Goal: Information Seeking & Learning: Learn about a topic

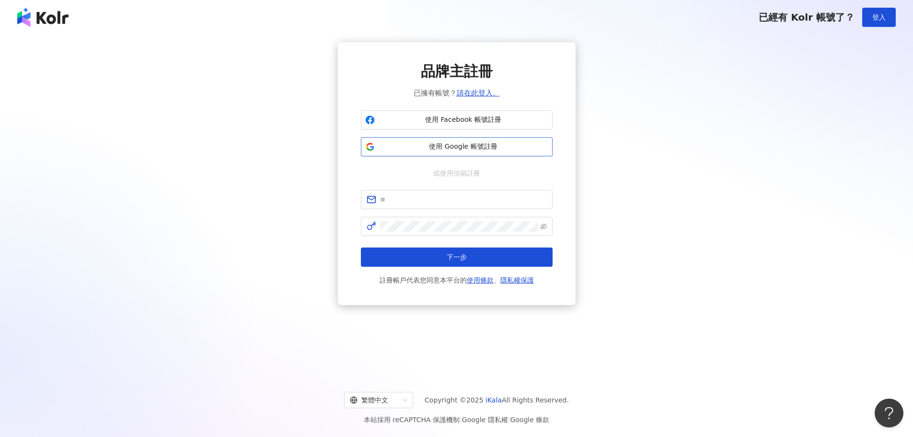
click at [488, 148] on span "使用 Google 帳號註冊" at bounding box center [464, 147] width 170 height 10
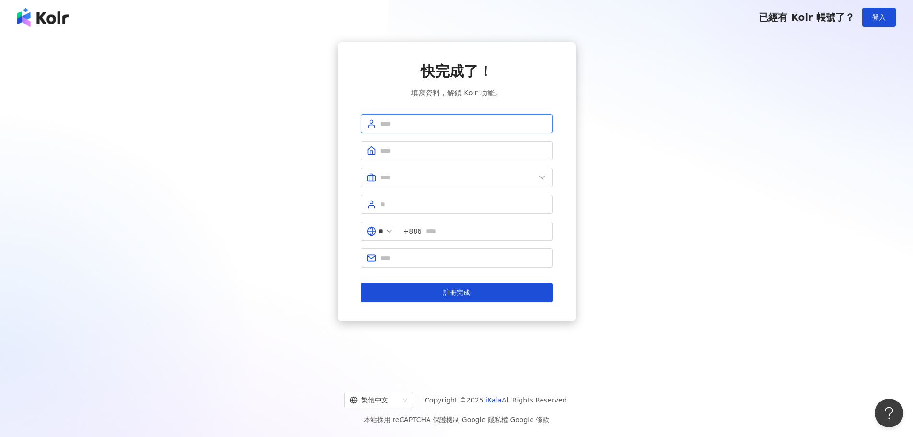
click at [448, 119] on input "text" at bounding box center [463, 123] width 167 height 11
type input "*"
type input "***"
click at [430, 156] on span at bounding box center [457, 150] width 192 height 19
click at [430, 149] on input "text" at bounding box center [463, 150] width 167 height 11
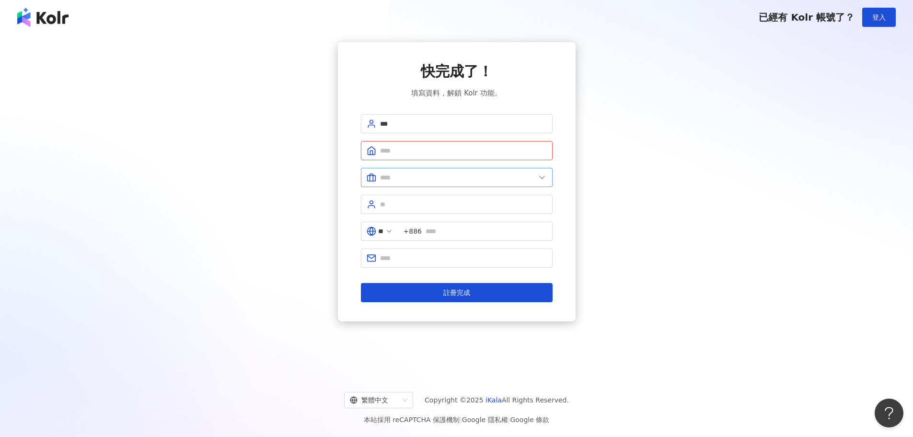
click at [420, 172] on span at bounding box center [457, 177] width 192 height 19
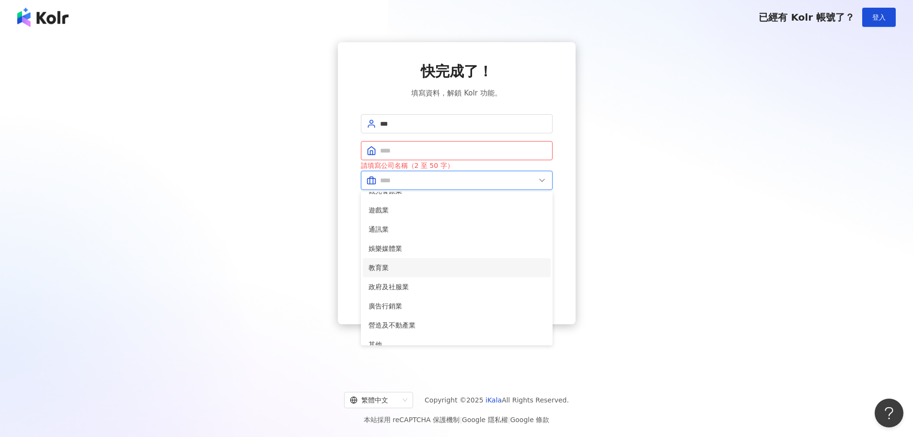
scroll to position [196, 0]
click at [426, 255] on span "廣告行銷業" at bounding box center [457, 257] width 176 height 11
type input "*****"
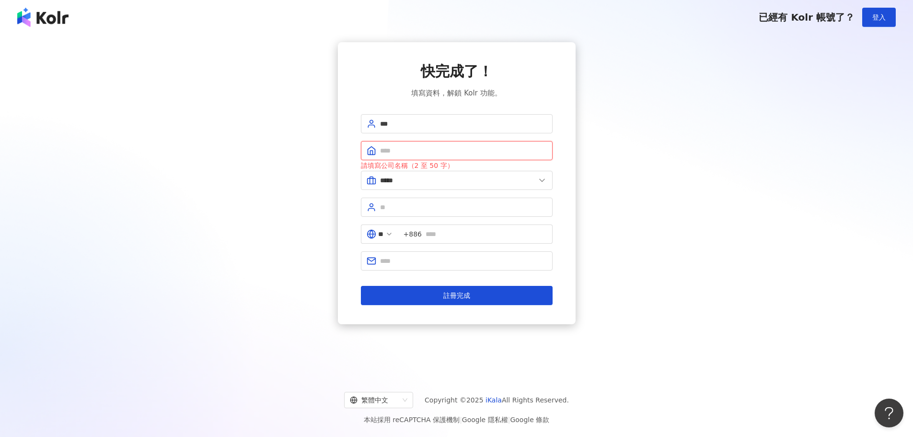
click at [448, 149] on input "text" at bounding box center [463, 150] width 167 height 11
type input "*"
type input "*******"
click at [401, 207] on input "text" at bounding box center [463, 207] width 167 height 11
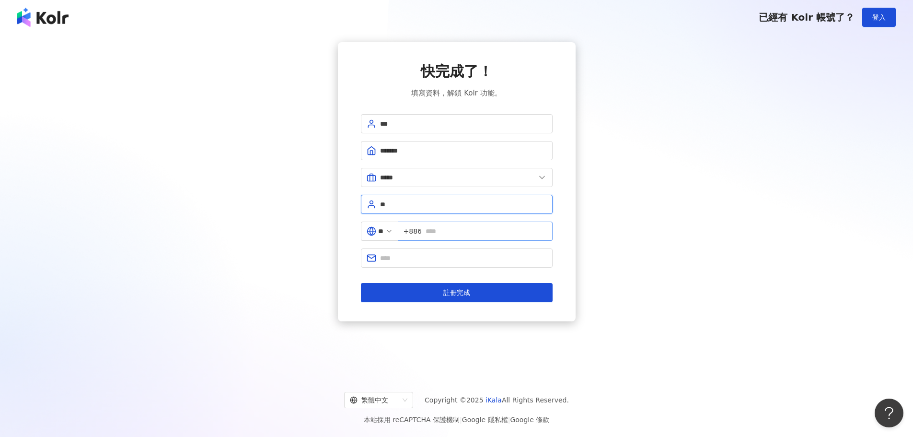
type input "**"
click at [457, 232] on input "text" at bounding box center [486, 231] width 121 height 11
type input "**********"
click at [429, 252] on span at bounding box center [457, 257] width 192 height 19
type input "*"
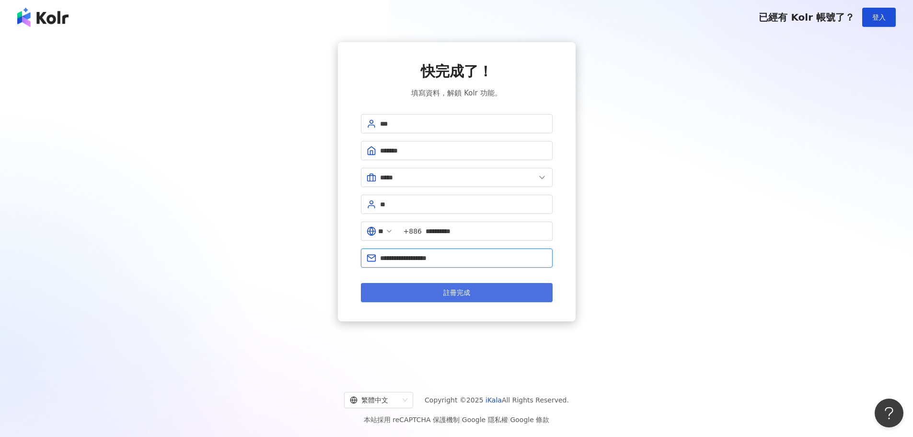
type input "**********"
click at [455, 298] on button "註冊完成" at bounding box center [457, 292] width 192 height 19
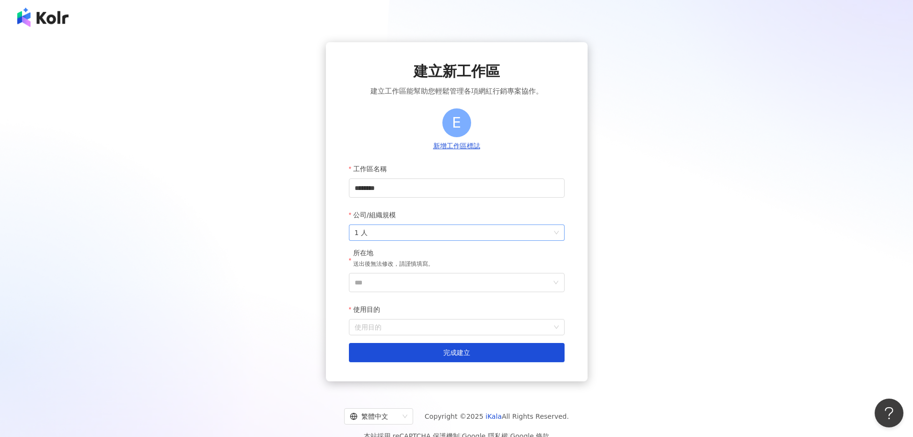
click at [544, 231] on span "1 人" at bounding box center [457, 232] width 204 height 15
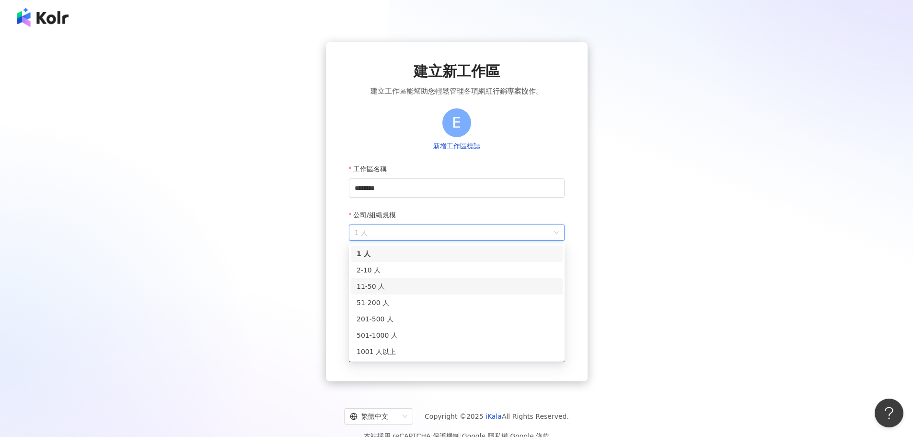
click at [397, 286] on div "11-50 人" at bounding box center [457, 286] width 200 height 11
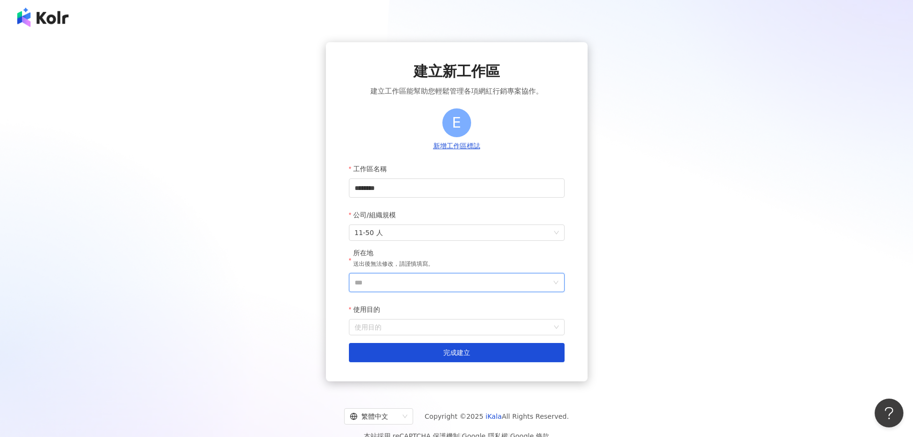
click at [459, 282] on input "***" at bounding box center [453, 282] width 197 height 18
click at [498, 153] on div "台灣" at bounding box center [512, 147] width 92 height 17
click at [420, 326] on input "使用目的" at bounding box center [457, 326] width 204 height 15
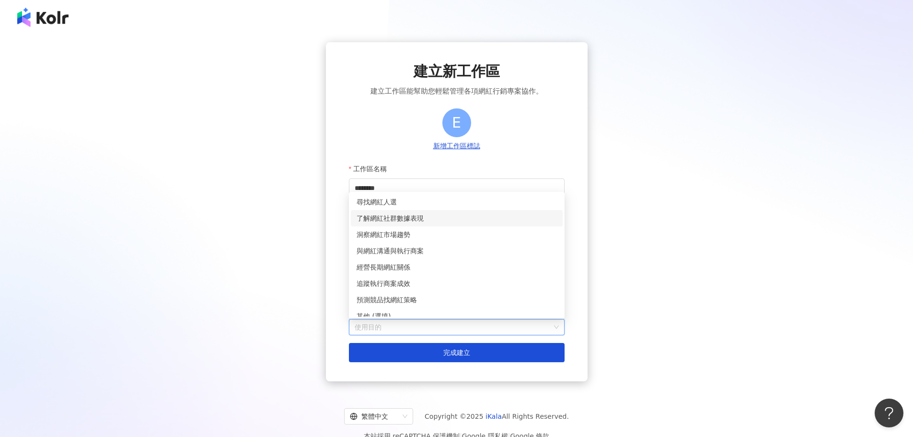
click at [428, 217] on div "了解網紅社群數據表現" at bounding box center [457, 218] width 200 height 11
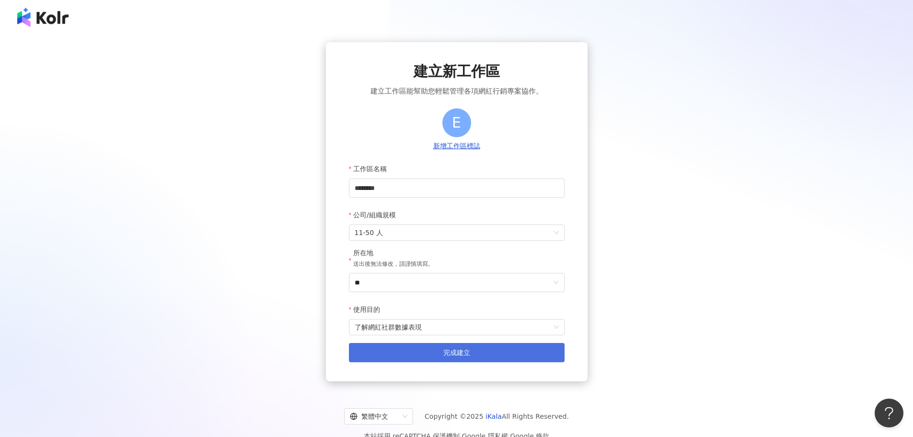
click at [449, 361] on button "完成建立" at bounding box center [457, 352] width 216 height 19
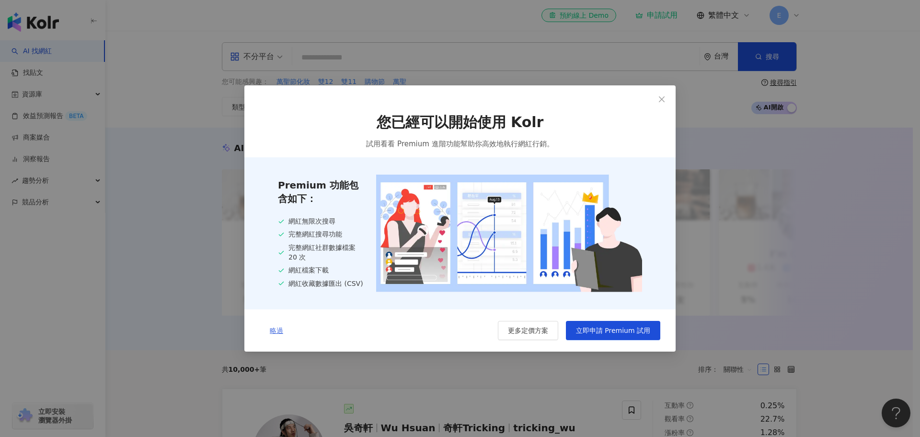
click at [269, 332] on button "略過" at bounding box center [277, 330] width 34 height 19
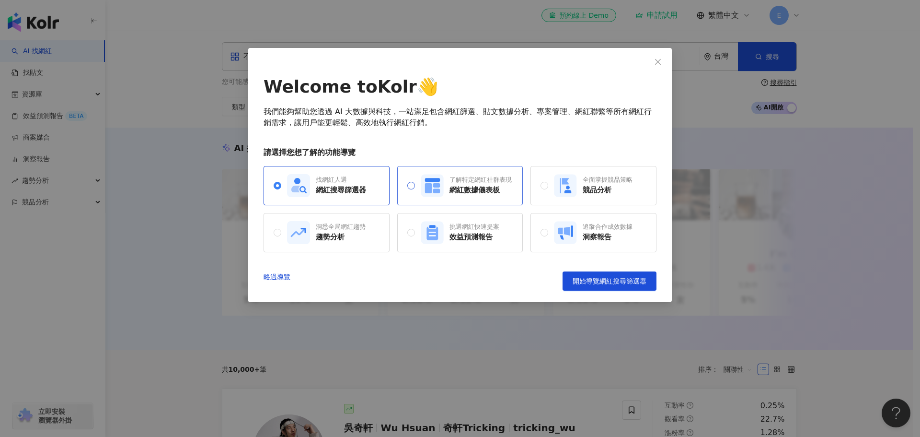
click at [425, 186] on rect at bounding box center [432, 185] width 23 height 23
click at [604, 284] on span "開始導覽網紅數據儀表板" at bounding box center [610, 281] width 74 height 8
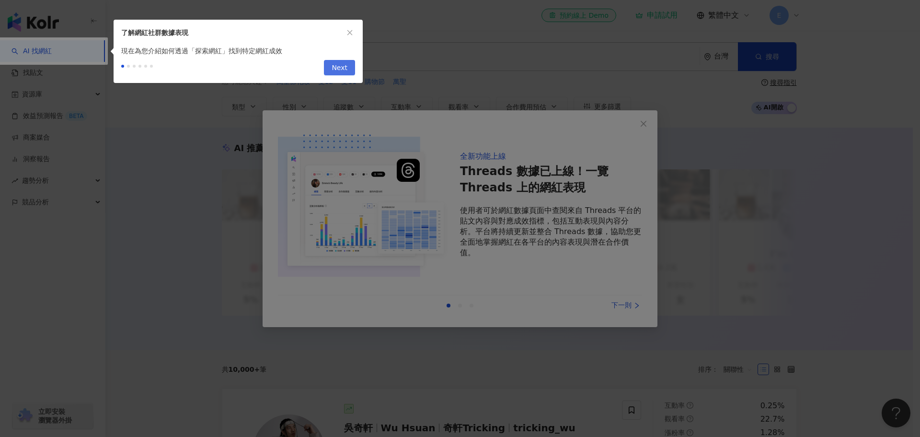
click at [336, 69] on span "Next" at bounding box center [340, 67] width 16 height 15
type input "**********"
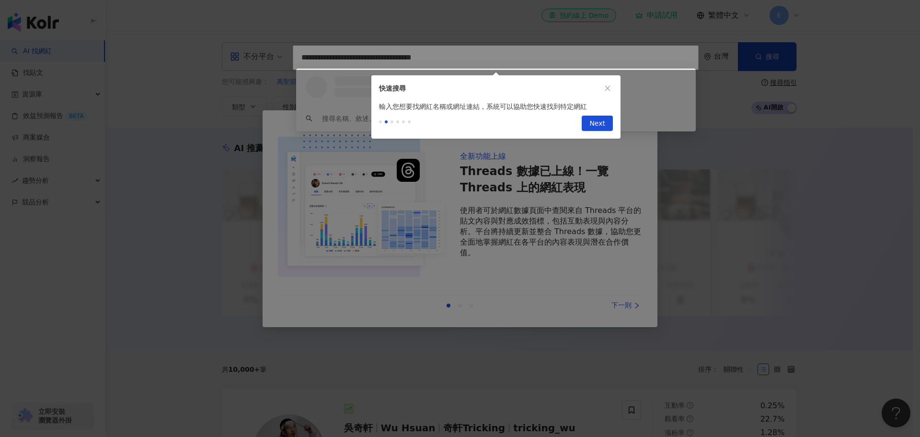
click at [591, 124] on button "Next" at bounding box center [597, 123] width 31 height 15
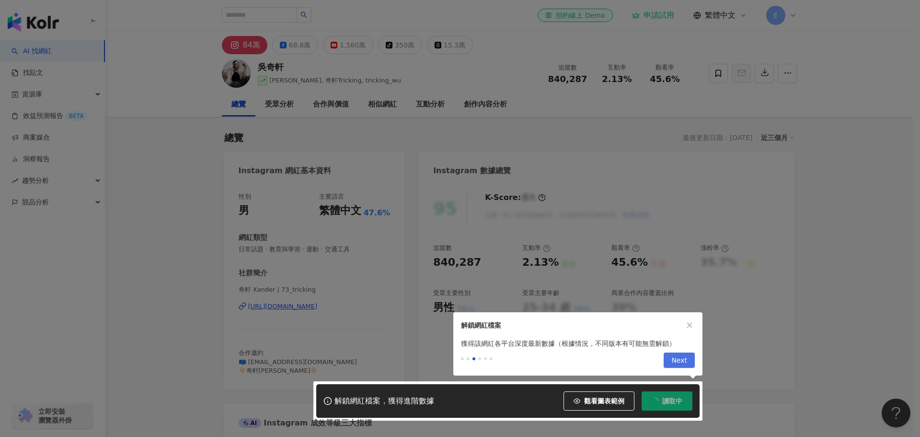
click at [679, 364] on span "Next" at bounding box center [680, 360] width 16 height 15
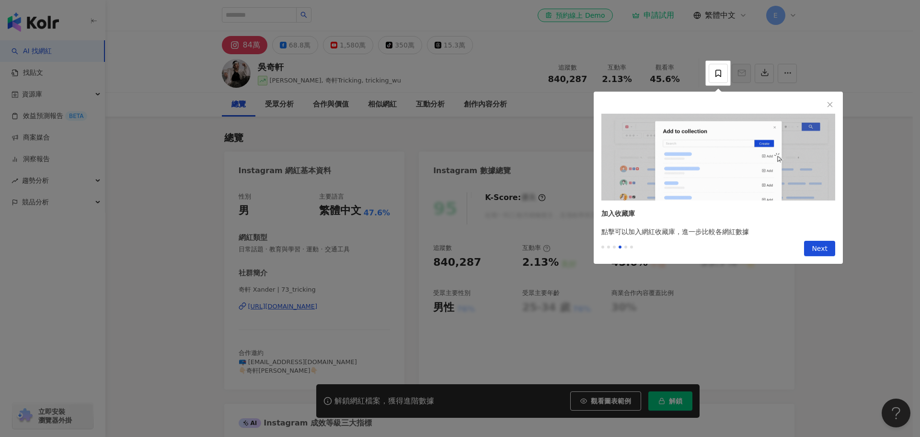
click at [821, 258] on div "Previous Next" at bounding box center [718, 250] width 249 height 27
click at [825, 251] on span "Next" at bounding box center [820, 248] width 16 height 15
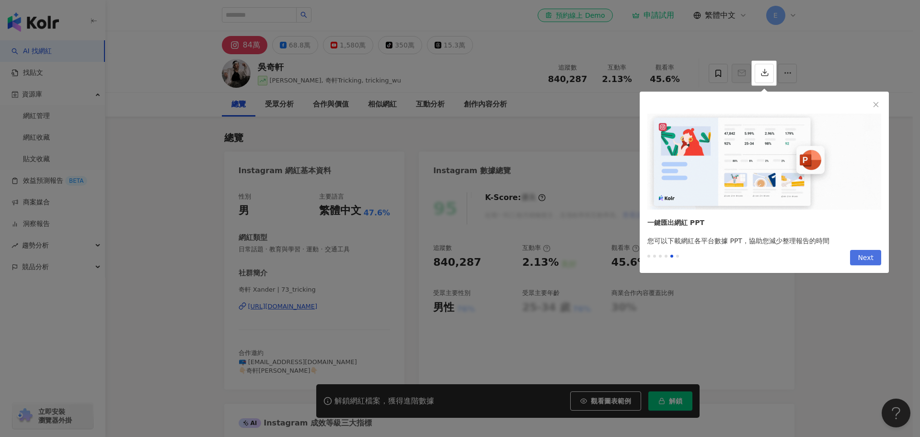
click at [825, 251] on div "Previous Next" at bounding box center [764, 259] width 249 height 27
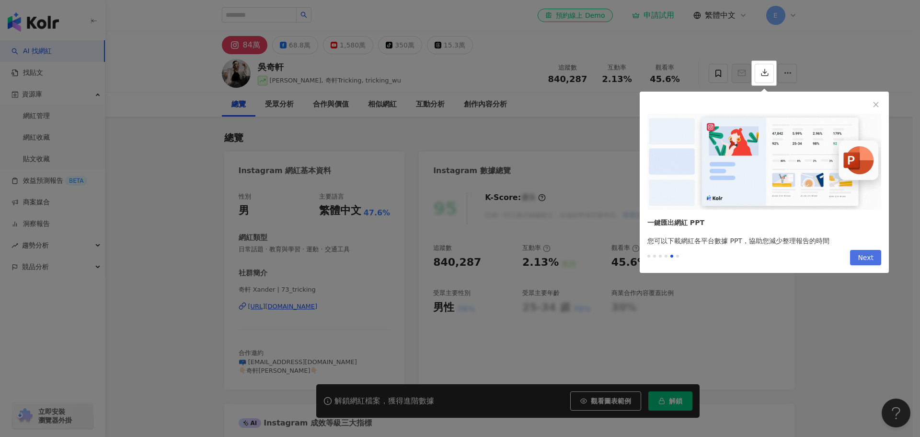
click at [876, 257] on button "Next" at bounding box center [865, 257] width 31 height 15
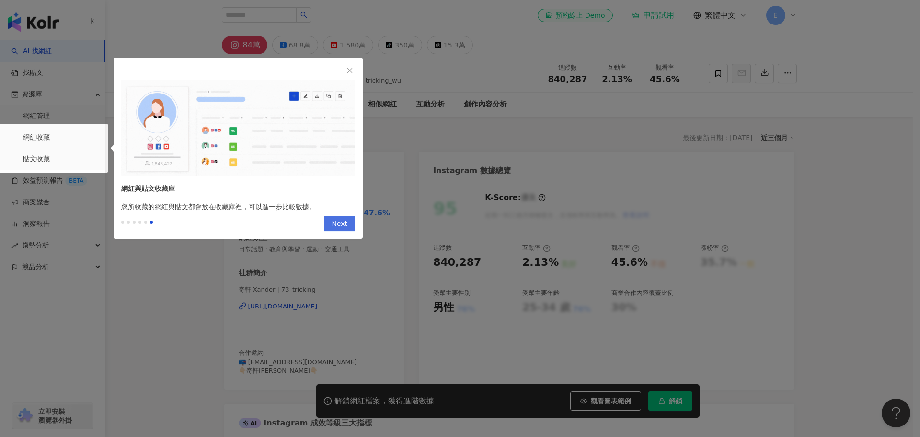
click at [328, 227] on button "Next" at bounding box center [339, 223] width 31 height 15
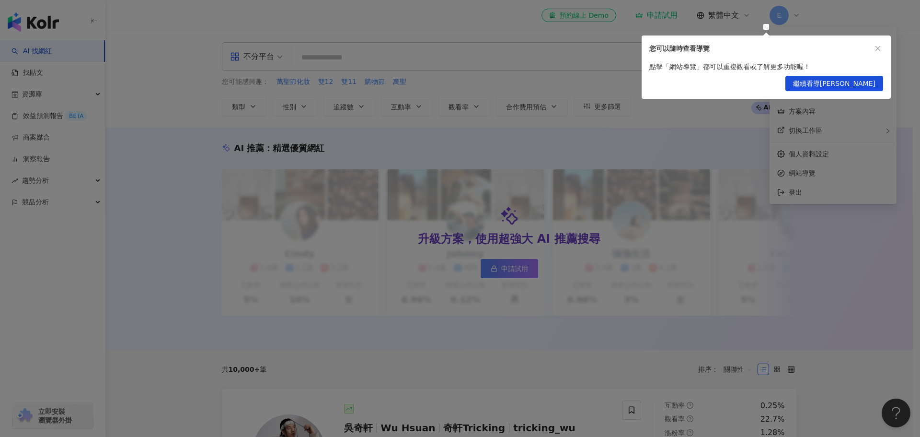
click at [913, 197] on div at bounding box center [460, 218] width 920 height 437
click at [845, 85] on span "繼續看導覽" at bounding box center [834, 83] width 82 height 15
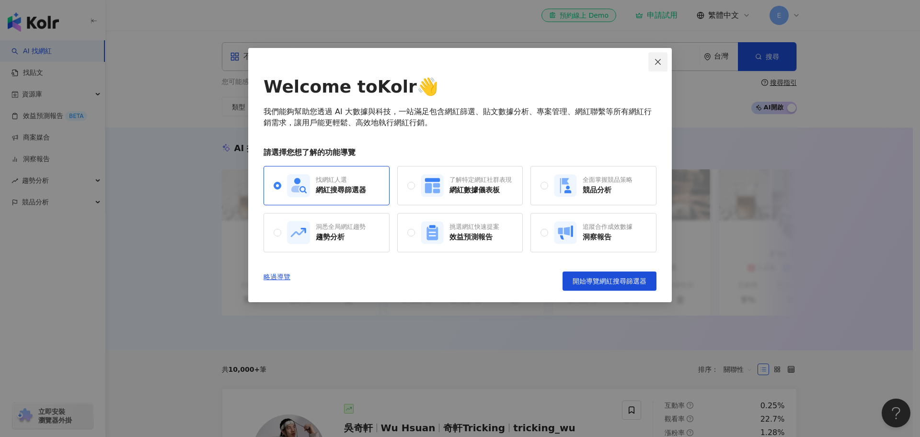
click at [659, 65] on icon "close" at bounding box center [658, 62] width 8 height 8
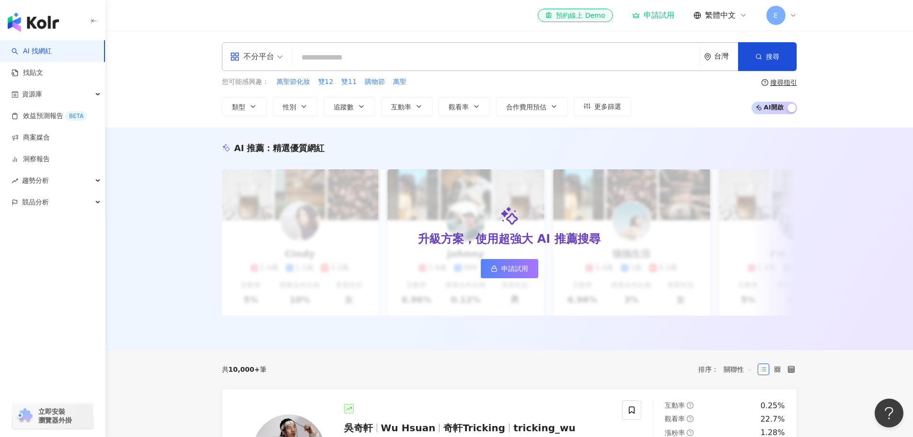
click at [890, 282] on div "AI 推薦 ： 精選優質網紅 升級方案，使用超強大 AI 推薦搜尋 申請試用 Cindy 1.4萬 1.1萬 3.2萬 互動率 5% 商業合作比例 10% 受…" at bounding box center [509, 239] width 808 height 222
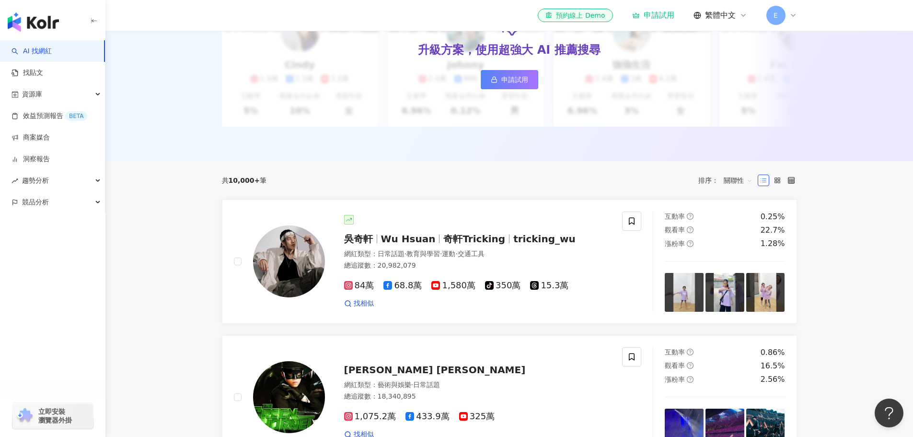
scroll to position [192, 0]
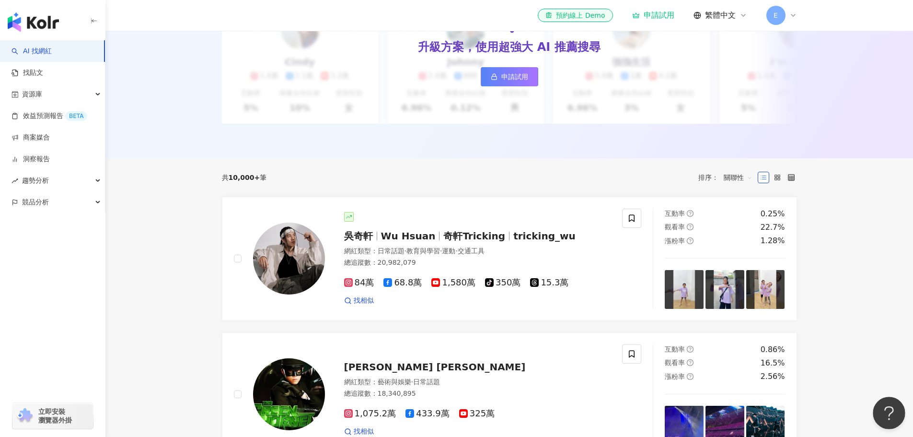
click at [891, 416] on button "Open Beacon popover" at bounding box center [887, 410] width 29 height 29
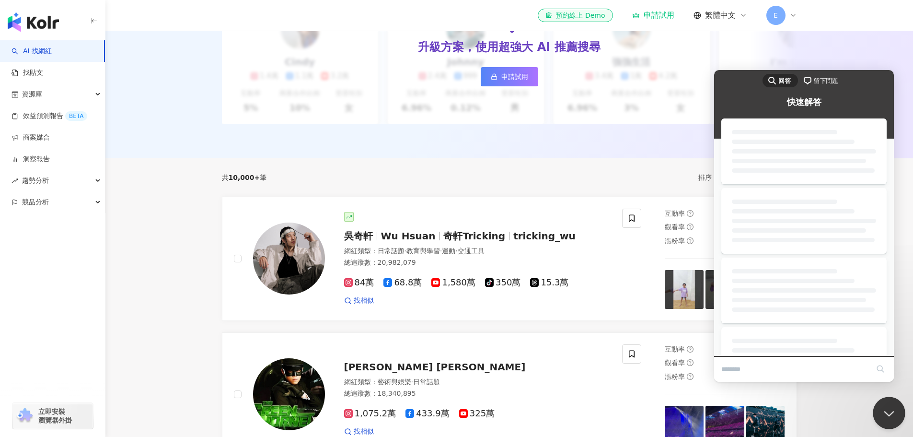
scroll to position [0, 0]
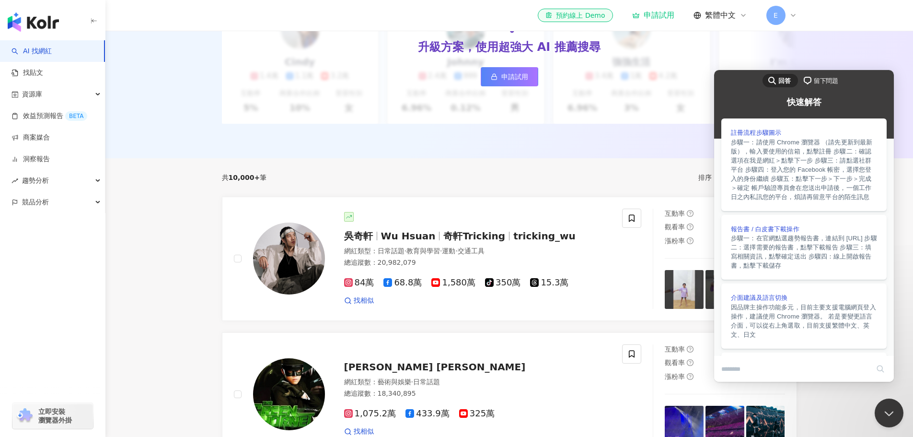
click at [831, 29] on header "el-icon-cs 預約線上 Demo 申請試用 繁體中文 E" at bounding box center [509, 15] width 808 height 31
click at [310, 115] on div "升級方案，使用超強大 AI 推薦搜尋 申請試用" at bounding box center [509, 50] width 575 height 146
click at [751, 45] on div "升級方案，使用超強大 AI 推薦搜尋 申請試用" at bounding box center [509, 50] width 575 height 146
click at [819, 33] on div "AI 推薦 ： 精選優質網紅 升級方案，使用超強大 AI 推薦搜尋 申請試用 Cindy 1.4萬 1.1萬 3.2萬 互動率 5% 商業合作比例 10% 受…" at bounding box center [509, 47] width 808 height 222
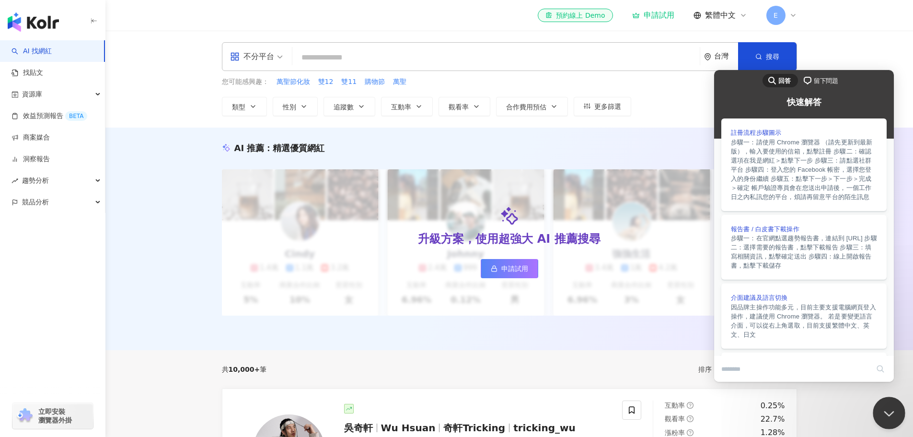
click at [886, 411] on button "Close Beacon popover" at bounding box center [887, 410] width 29 height 29
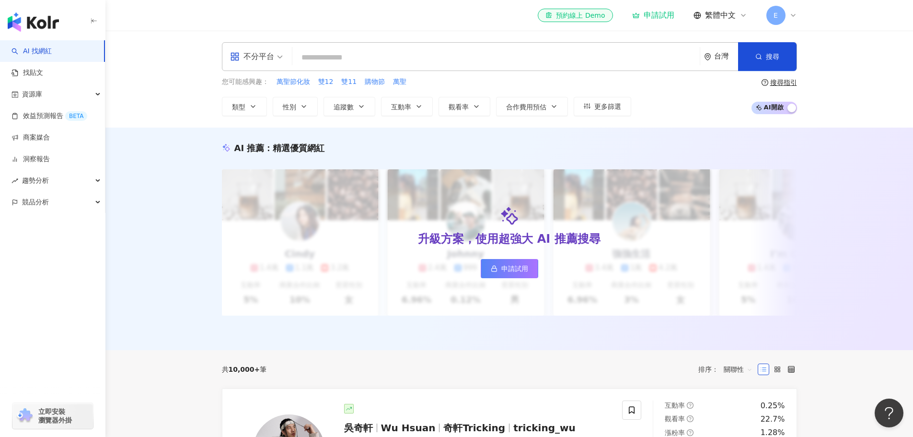
click at [682, 102] on div "您可能感興趣： 萬聖節化妝 雙12 雙11 購物節 萬聖 類型 性別 追蹤數 互動率 觀看率 合作費用預估 更多篩選 搜尋指引 AI 開啟 AI 關閉" at bounding box center [509, 96] width 575 height 39
paste input "**********"
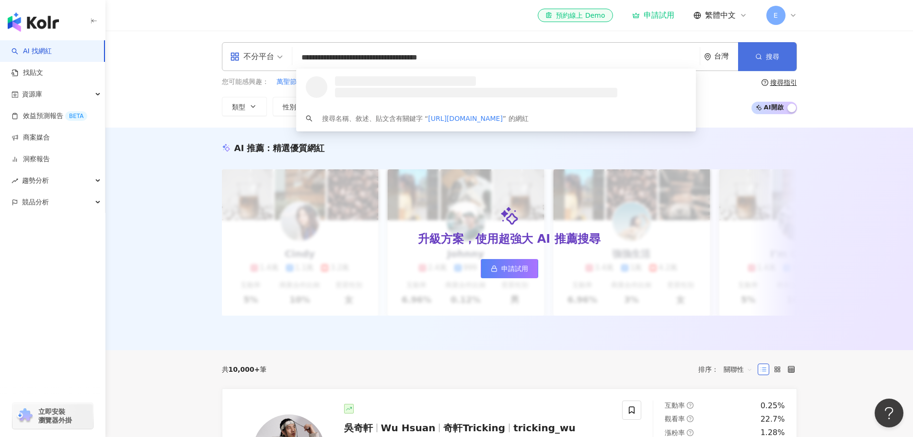
type input "**********"
click at [759, 49] on button "搜尋" at bounding box center [767, 56] width 58 height 29
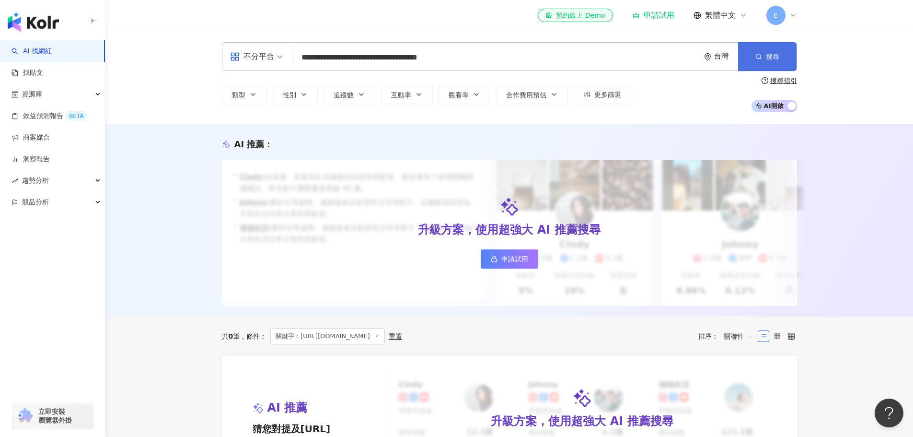
click at [773, 54] on span "搜尋" at bounding box center [772, 57] width 13 height 8
drag, startPoint x: 390, startPoint y: 144, endPoint x: 336, endPoint y: 139, distance: 54.5
click at [389, 144] on div "AI 推薦 ：" at bounding box center [509, 144] width 575 height 12
click at [564, 58] on input "**********" at bounding box center [496, 57] width 400 height 18
click at [762, 58] on button "搜尋" at bounding box center [767, 56] width 58 height 29
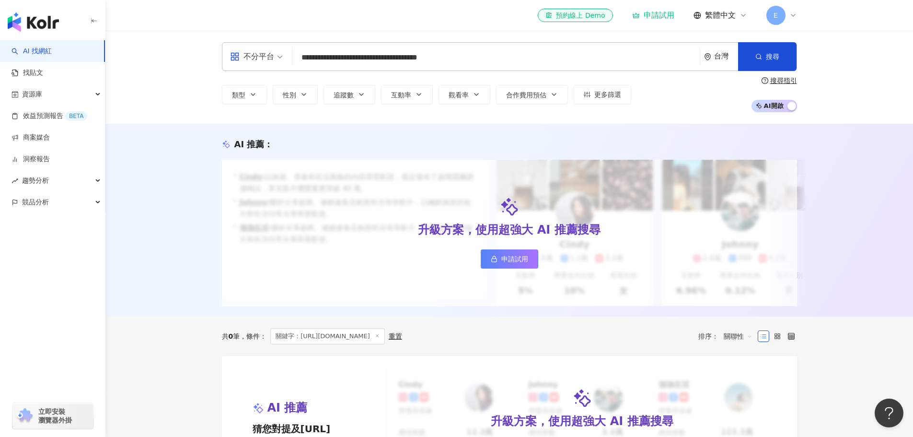
click at [516, 256] on link "申請試用" at bounding box center [510, 258] width 58 height 19
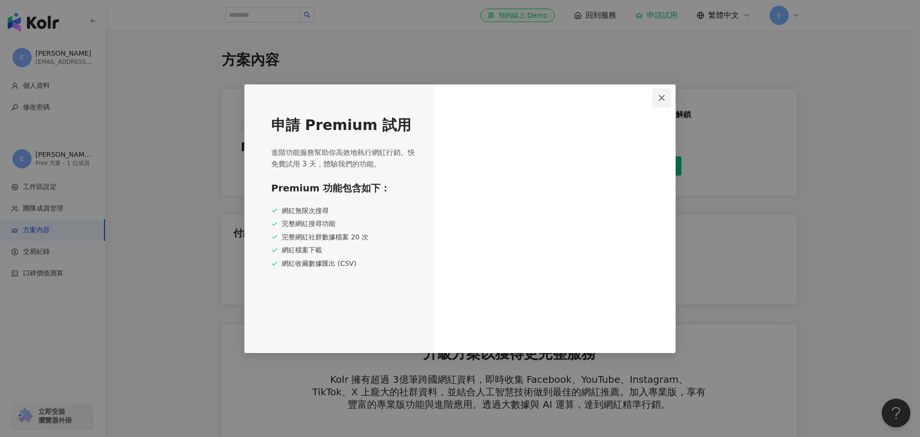
click at [666, 93] on button "Close" at bounding box center [661, 97] width 19 height 19
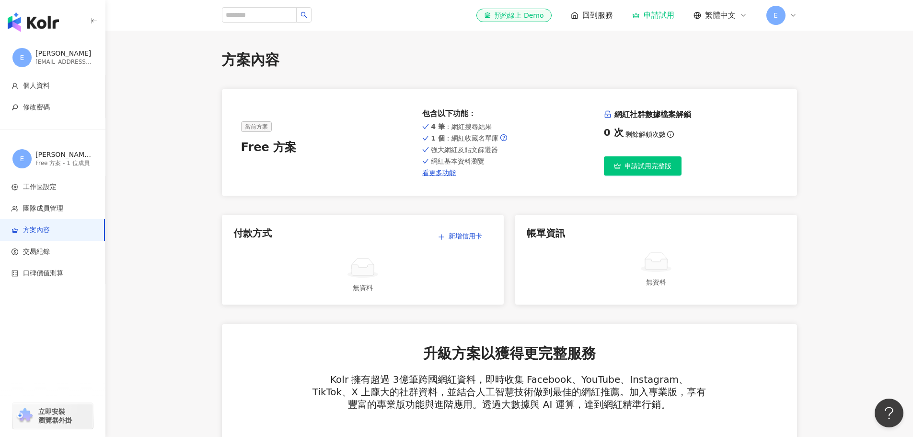
click at [663, 171] on button "申請試用完整版" at bounding box center [643, 165] width 78 height 19
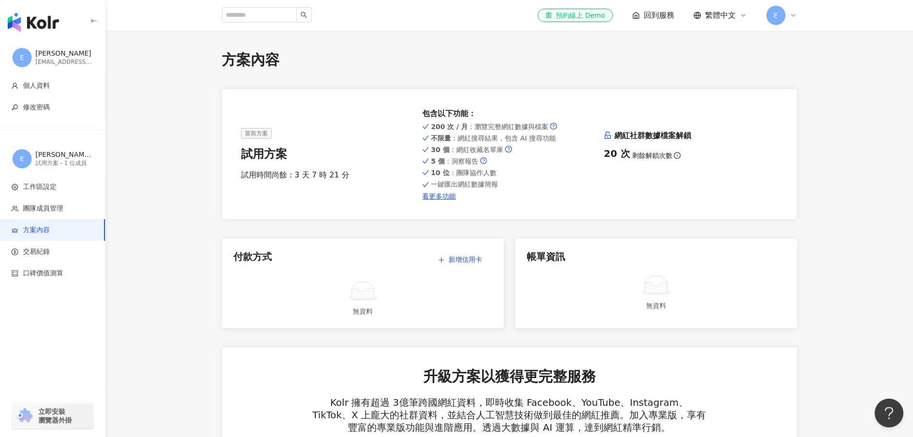
click at [49, 23] on img "button" at bounding box center [33, 21] width 51 height 19
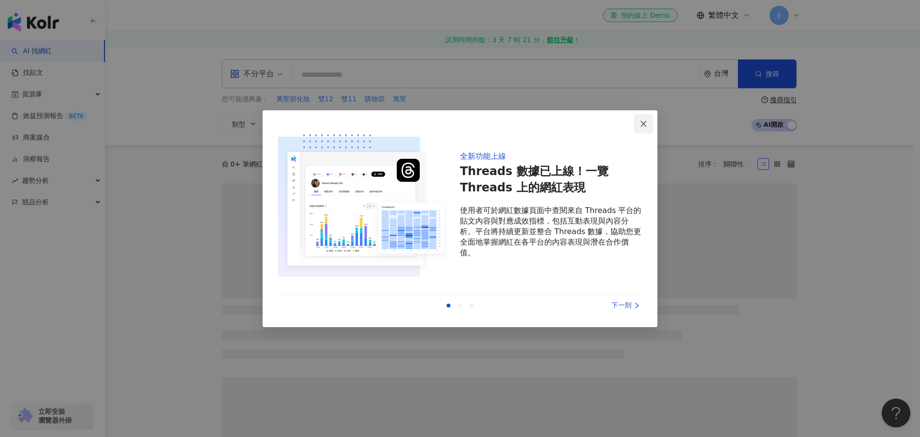
click at [641, 126] on icon "close" at bounding box center [644, 124] width 8 height 8
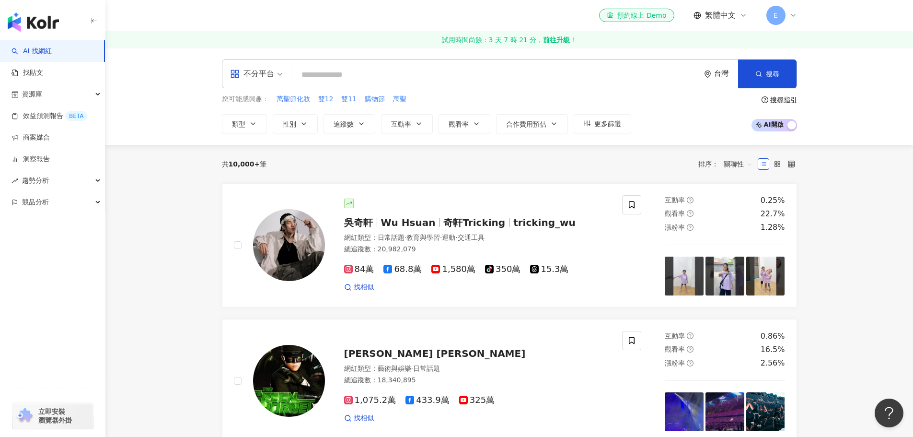
click at [361, 74] on input "search" at bounding box center [496, 75] width 400 height 18
paste input "**********"
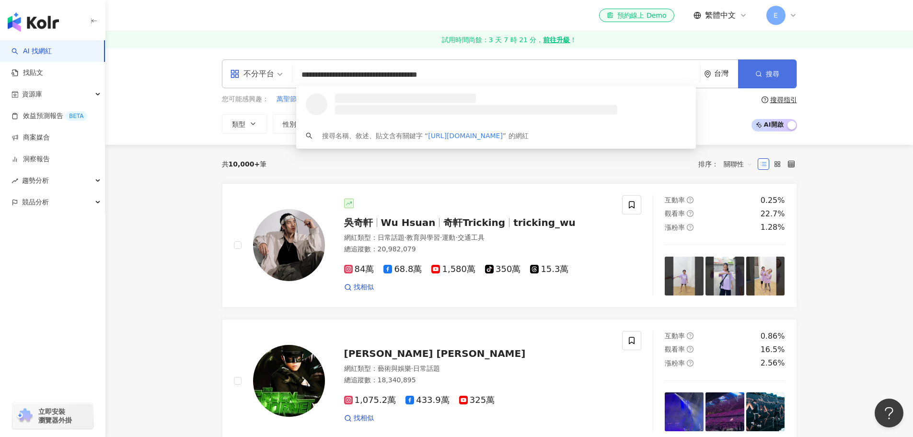
type input "**********"
click at [776, 72] on span "搜尋" at bounding box center [772, 74] width 13 height 8
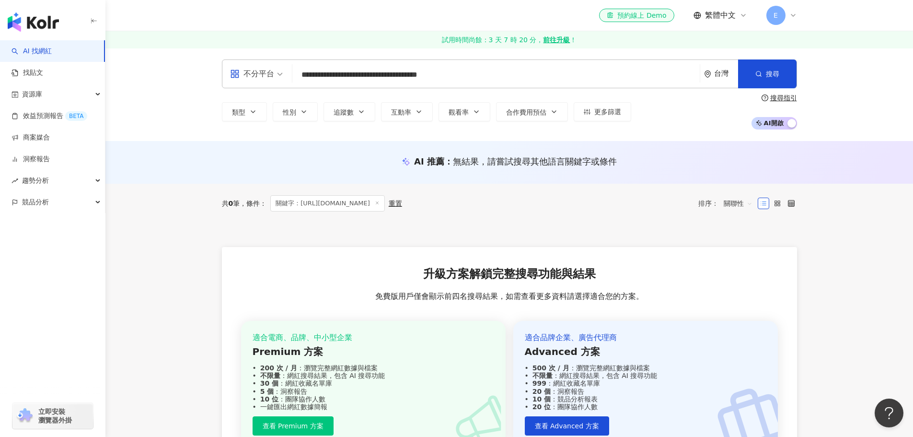
click at [502, 75] on input "**********" at bounding box center [496, 75] width 400 height 18
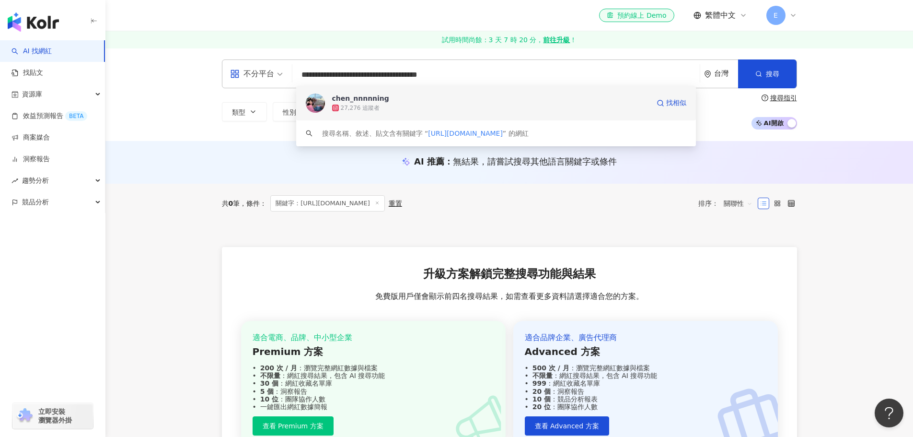
click at [477, 100] on span "chen_nnnnning" at bounding box center [490, 98] width 317 height 10
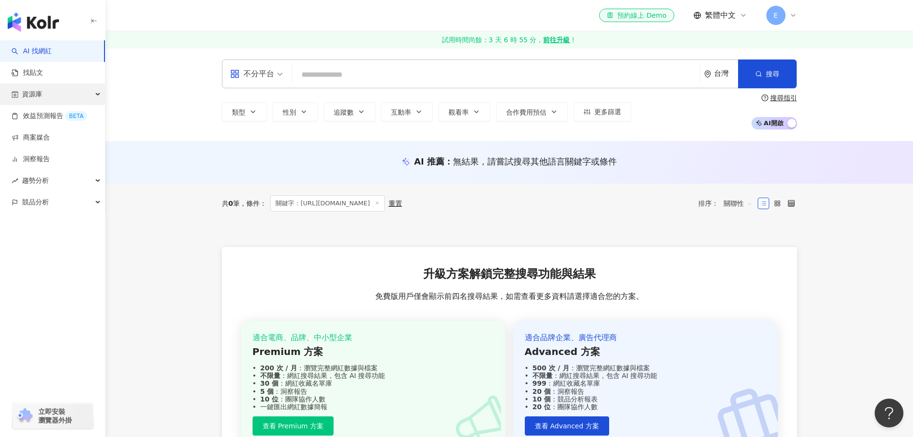
click at [84, 93] on div "資源庫" at bounding box center [52, 94] width 105 height 22
click at [83, 94] on div "資源庫" at bounding box center [52, 94] width 105 height 22
click at [461, 115] on span "觀看率" at bounding box center [459, 112] width 20 height 8
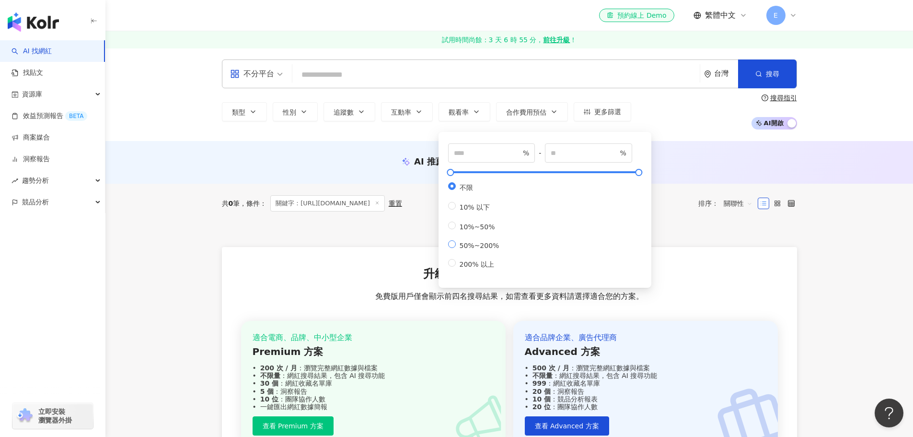
click at [466, 249] on span "50%~200%" at bounding box center [479, 246] width 47 height 8
type input "**"
type input "***"
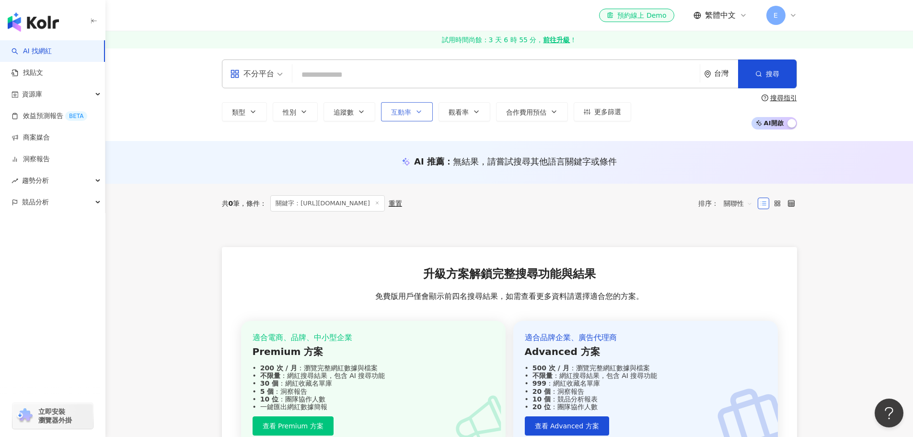
click at [396, 110] on span "互動率" at bounding box center [401, 112] width 20 height 8
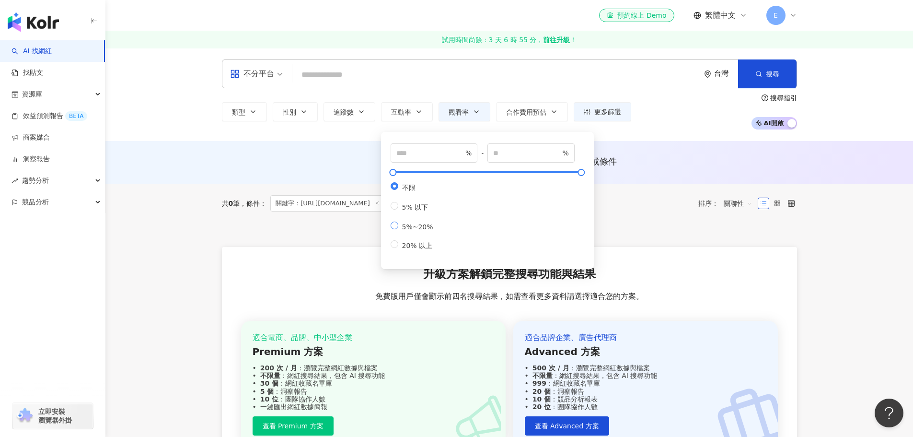
click at [416, 231] on span "5%~20%" at bounding box center [417, 227] width 39 height 8
type input "*"
type input "**"
click at [365, 110] on icon "button" at bounding box center [362, 112] width 8 height 8
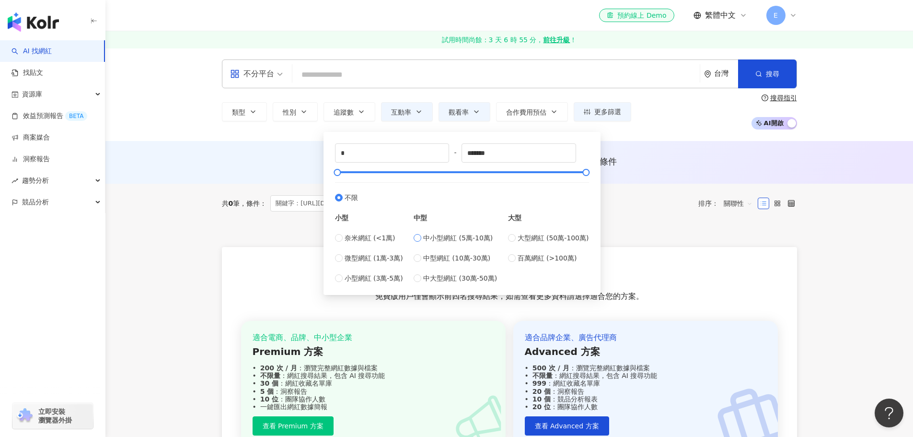
type input "*****"
drag, startPoint x: 342, startPoint y: 173, endPoint x: 390, endPoint y: 175, distance: 47.5
click at [390, 175] on div at bounding box center [392, 172] width 5 height 5
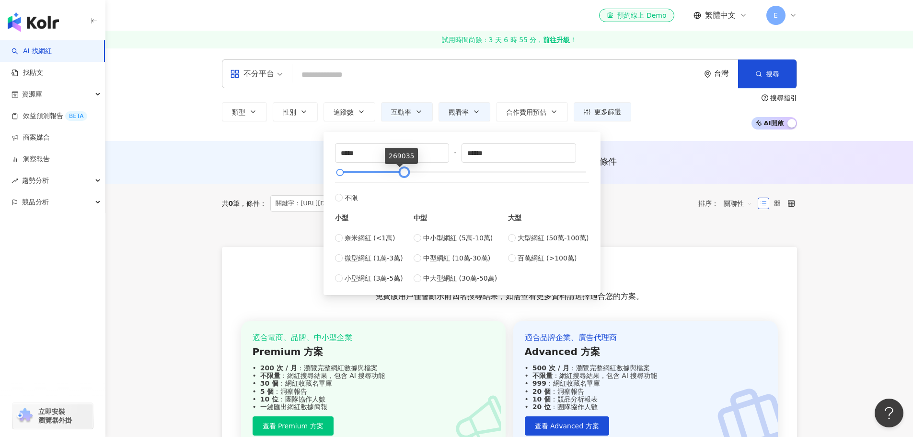
type input "******"
drag, startPoint x: 394, startPoint y: 175, endPoint x: 409, endPoint y: 175, distance: 14.9
click at [409, 175] on div at bounding box center [407, 172] width 5 height 5
type input "******"
drag, startPoint x: 340, startPoint y: 172, endPoint x: 376, endPoint y: 175, distance: 36.2
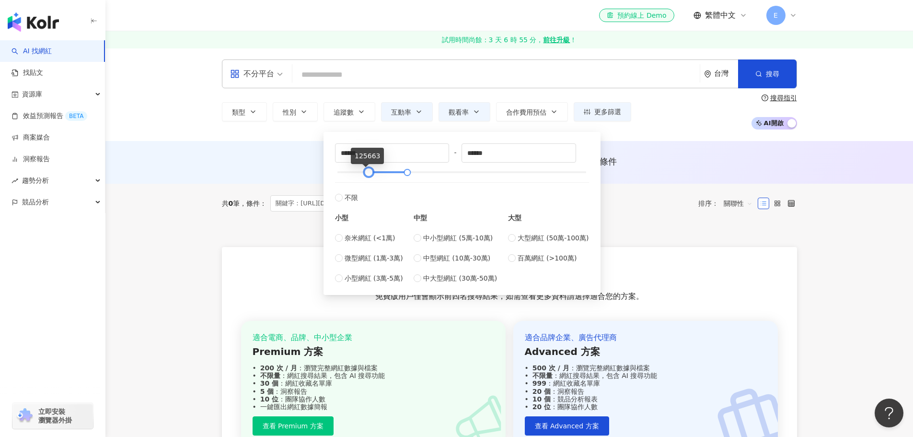
click at [372, 175] on div at bounding box center [368, 172] width 5 height 5
type input "******"
drag, startPoint x: 407, startPoint y: 174, endPoint x: 426, endPoint y: 174, distance: 18.7
click at [426, 174] on div at bounding box center [425, 172] width 5 height 5
click at [297, 114] on button "性別" at bounding box center [295, 111] width 45 height 19
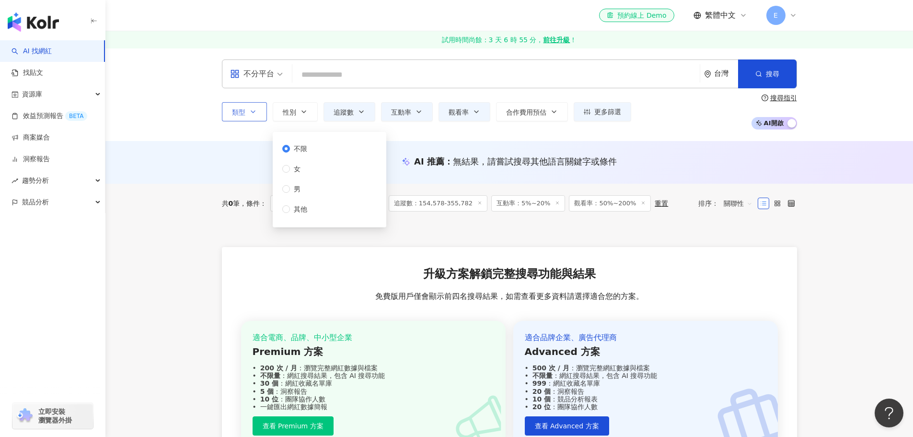
click at [245, 109] on span "類型" at bounding box center [238, 112] width 13 height 8
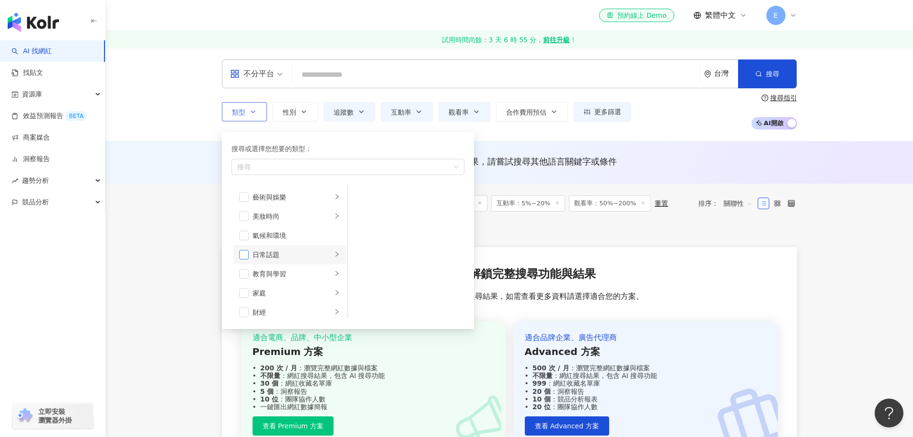
click at [247, 252] on span "button" at bounding box center [244, 255] width 10 height 10
click at [250, 214] on li "美妝時尚" at bounding box center [289, 216] width 112 height 19
click at [238, 289] on li "家庭" at bounding box center [289, 292] width 112 height 19
click at [241, 261] on span "button" at bounding box center [244, 264] width 10 height 10
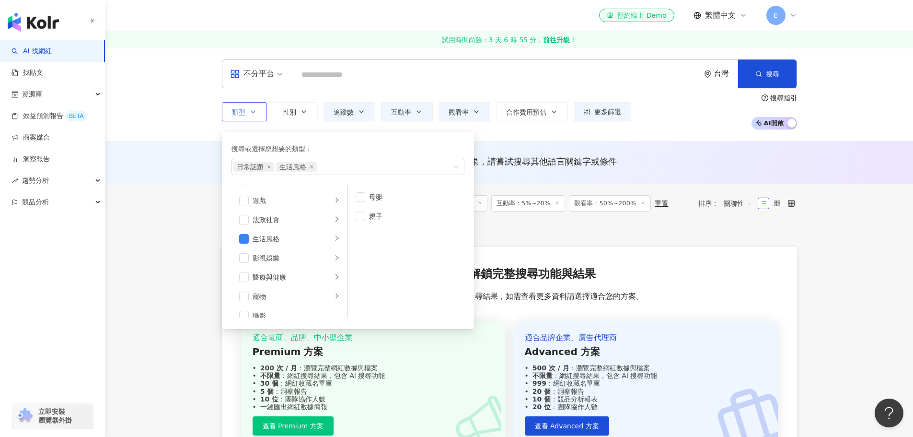
scroll to position [192, 0]
click at [361, 200] on span "button" at bounding box center [361, 197] width 10 height 10
click at [246, 215] on span "button" at bounding box center [244, 216] width 10 height 10
click at [526, 109] on span "合作費用預估" at bounding box center [526, 112] width 40 height 8
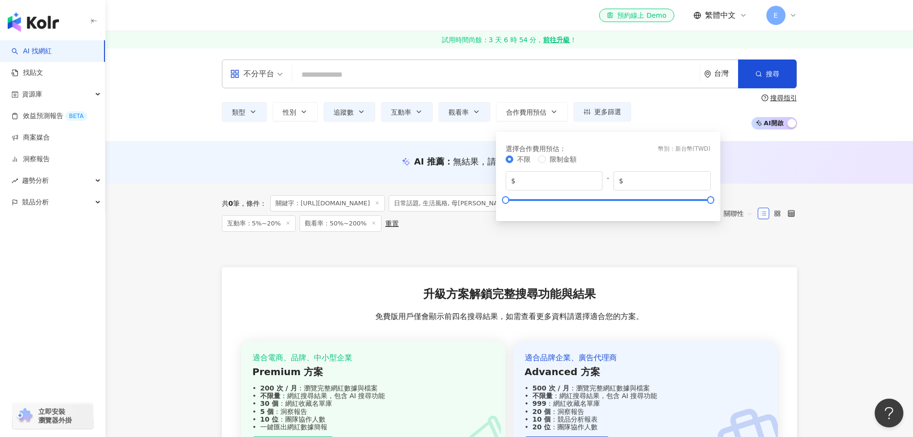
click at [537, 160] on div "不限 限制金額" at bounding box center [608, 159] width 205 height 11
click at [548, 182] on input "*" at bounding box center [557, 180] width 80 height 11
click at [782, 78] on button "搜尋" at bounding box center [767, 73] width 58 height 29
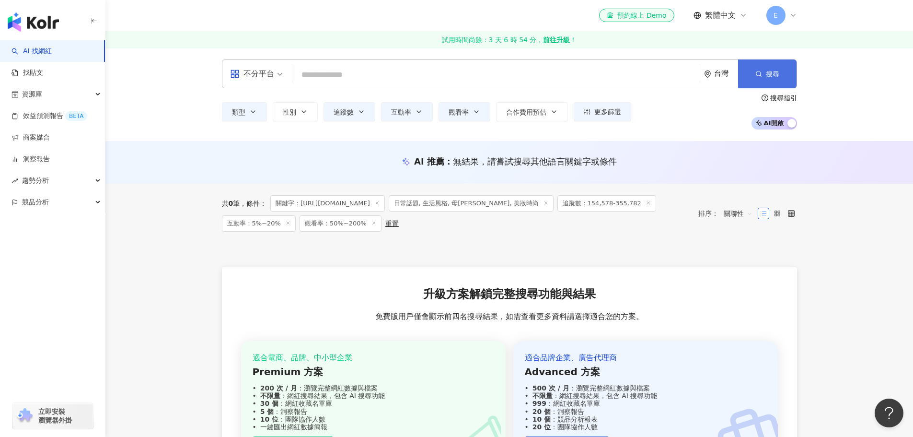
click at [766, 65] on button "搜尋" at bounding box center [767, 73] width 58 height 29
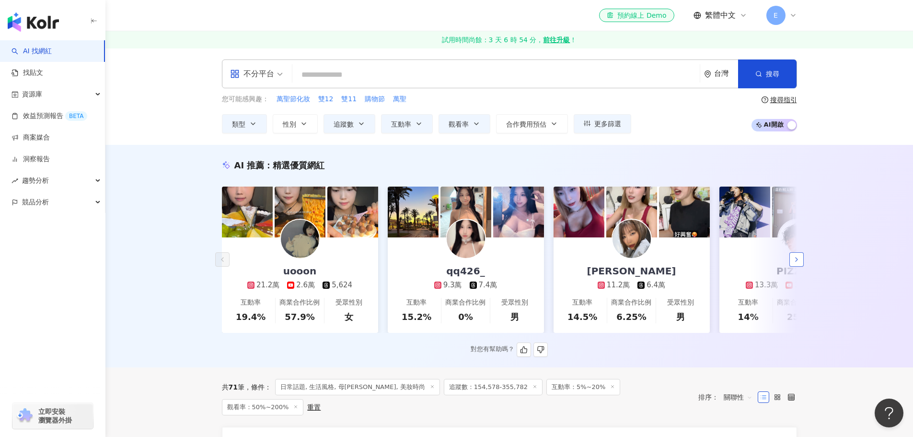
click at [797, 263] on icon "button" at bounding box center [797, 260] width 8 height 8
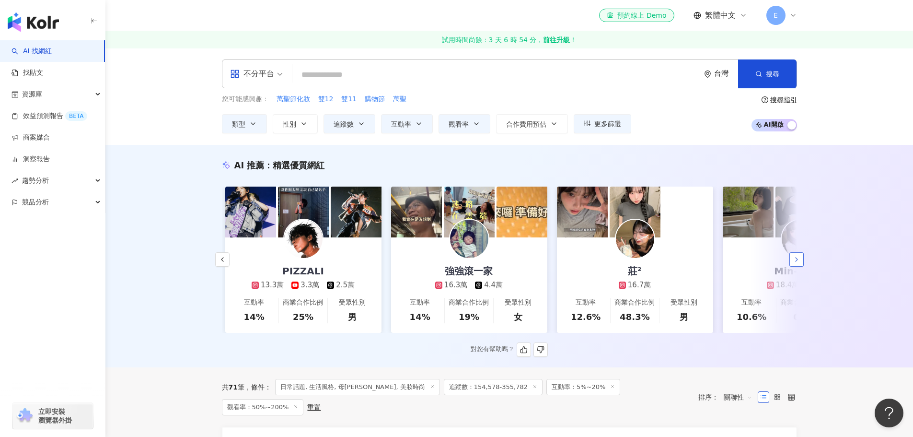
scroll to position [0, 498]
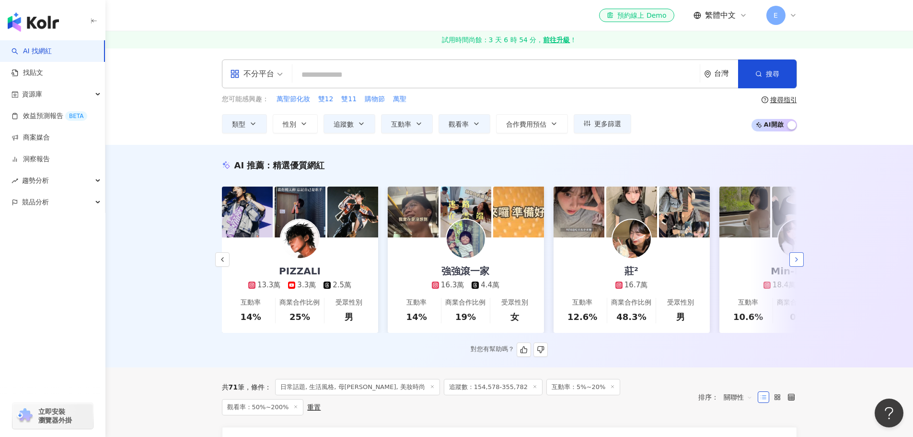
click at [797, 263] on icon "button" at bounding box center [797, 260] width 8 height 8
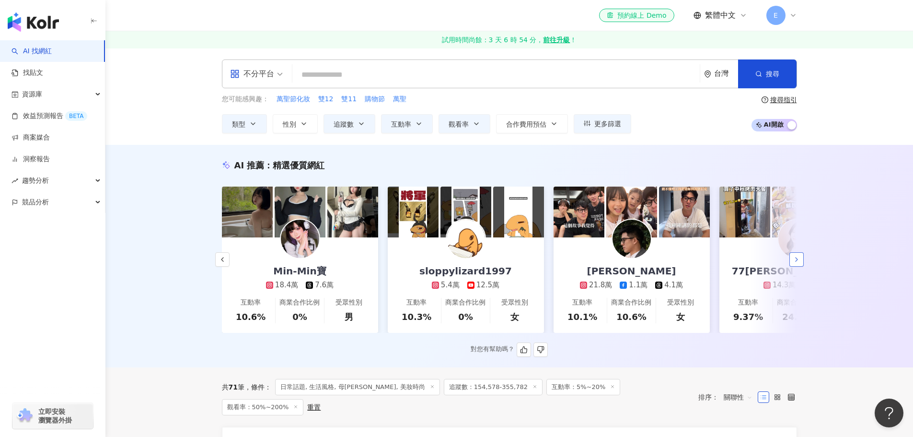
click at [797, 263] on icon "button" at bounding box center [797, 260] width 8 height 8
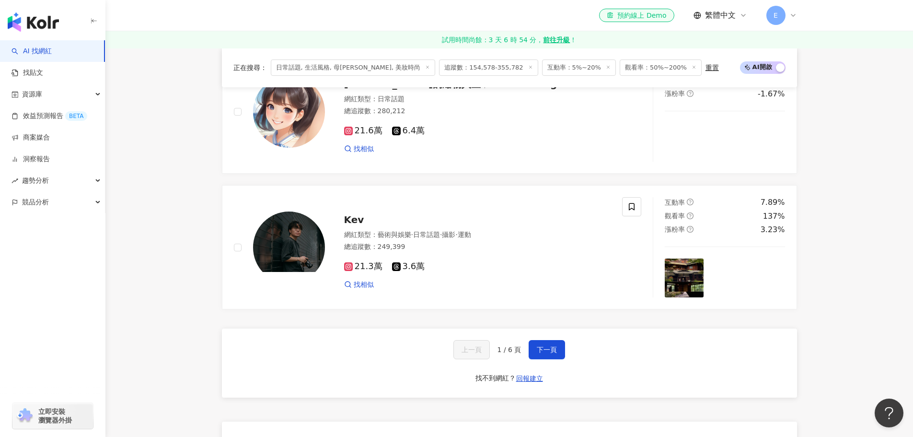
scroll to position [1726, 0]
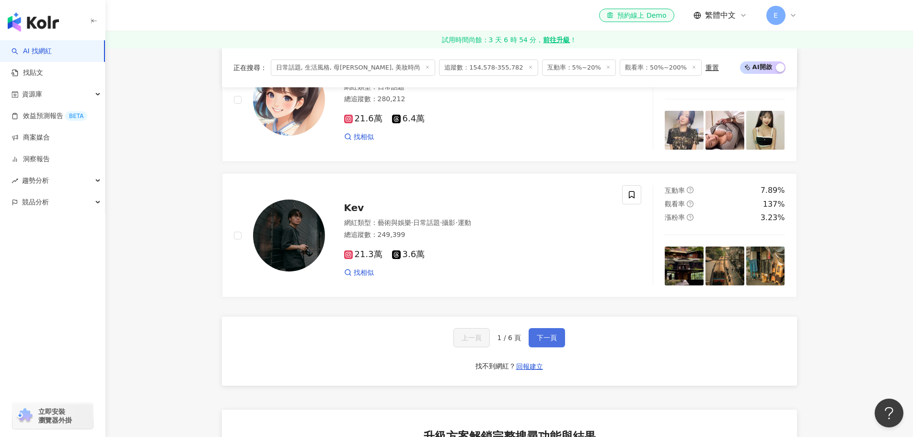
click at [545, 341] on span "下一頁" at bounding box center [547, 338] width 20 height 8
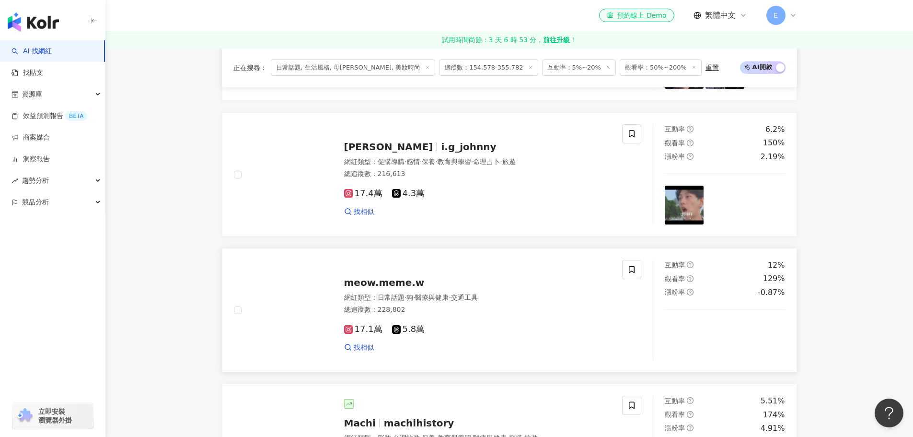
scroll to position [1678, 0]
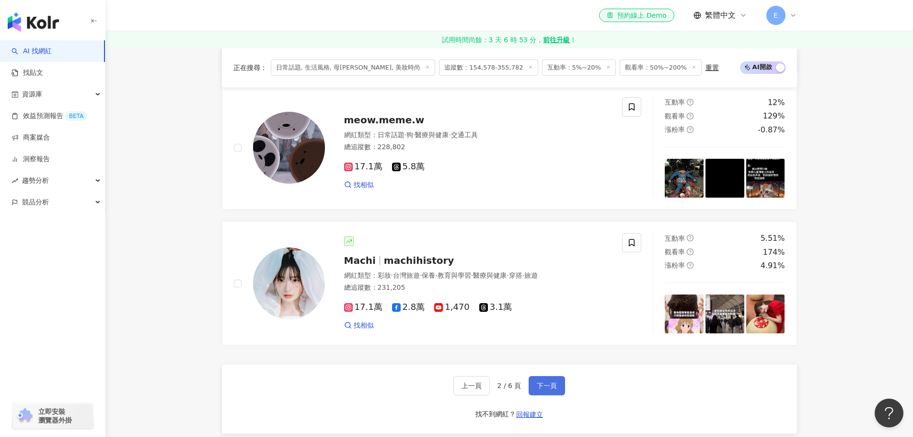
click at [542, 389] on span "下一頁" at bounding box center [547, 386] width 20 height 8
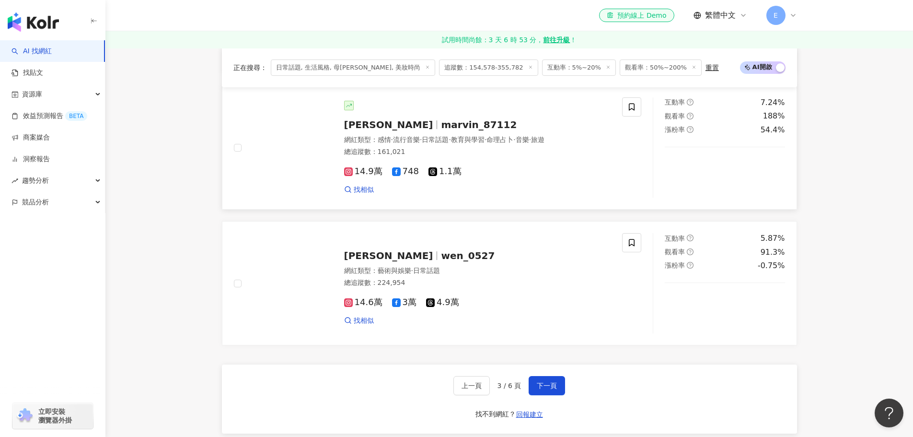
scroll to position [1822, 0]
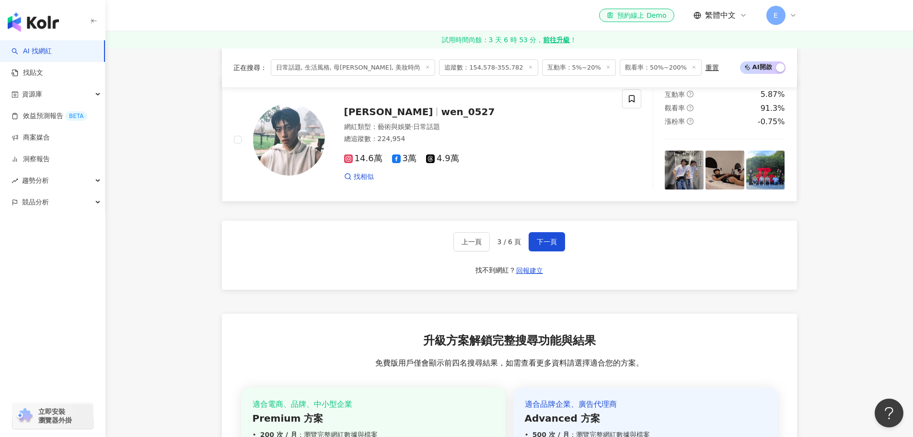
click at [407, 117] on span "[PERSON_NAME]" at bounding box center [388, 112] width 89 height 12
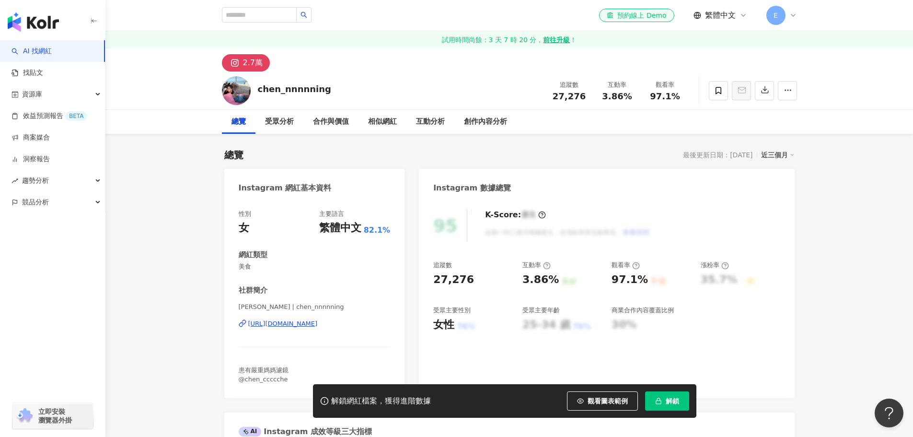
click at [661, 399] on icon "button" at bounding box center [658, 400] width 7 height 7
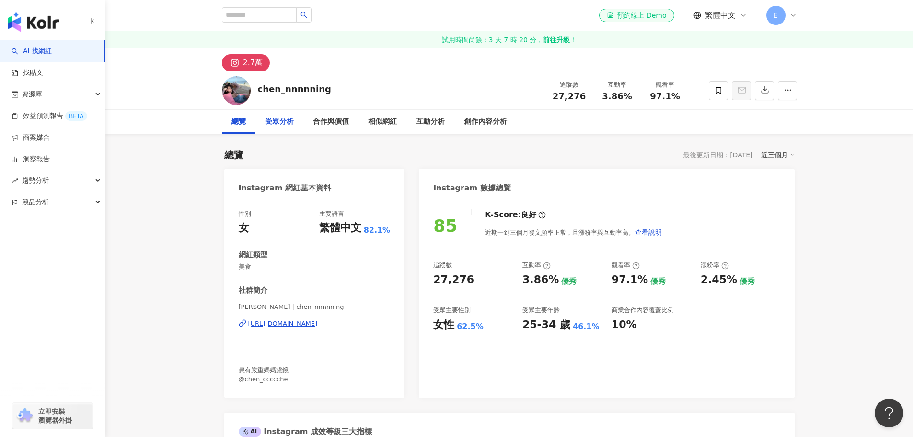
click at [291, 116] on div "受眾分析" at bounding box center [279, 122] width 29 height 12
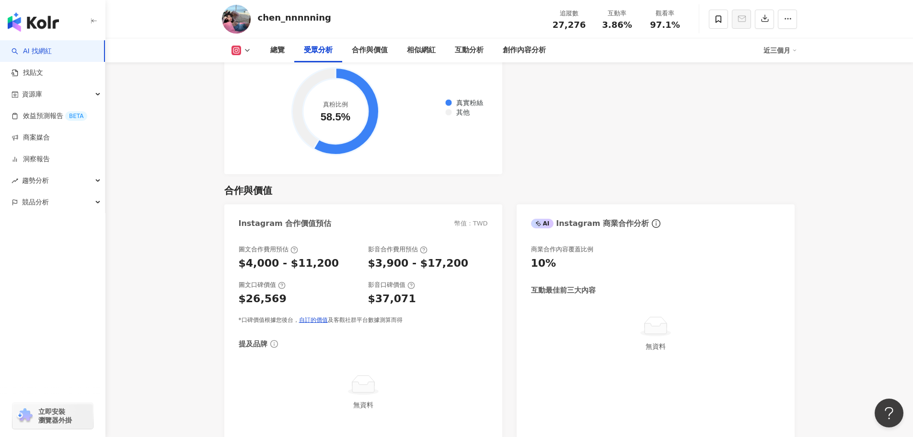
scroll to position [1202, 0]
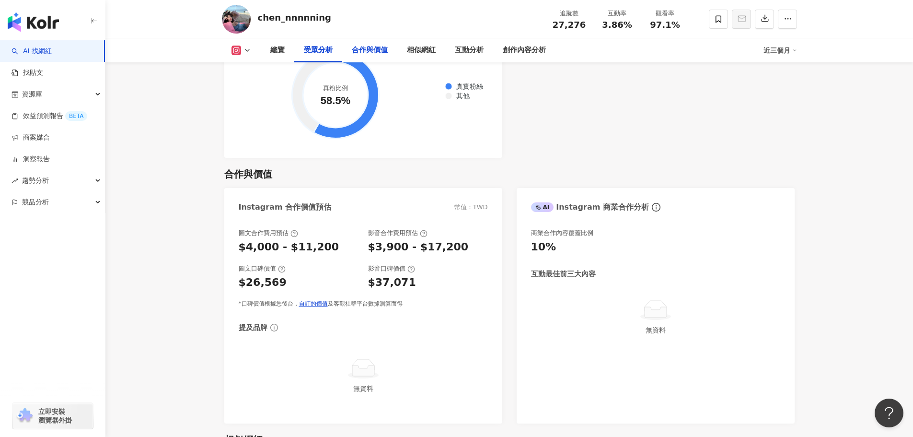
click at [375, 51] on div "合作與價值" at bounding box center [370, 51] width 36 height 12
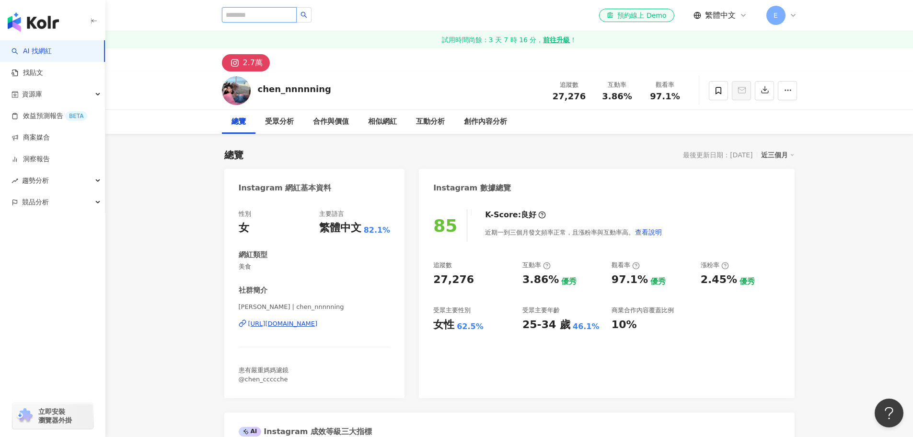
click at [275, 16] on input "search" at bounding box center [259, 14] width 75 height 15
paste input "**********"
type input "**********"
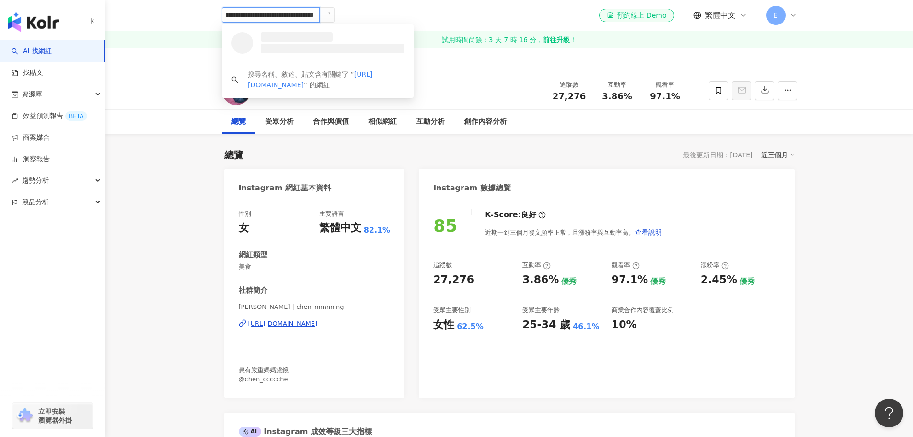
click at [325, 14] on icon "loading" at bounding box center [327, 15] width 10 height 10
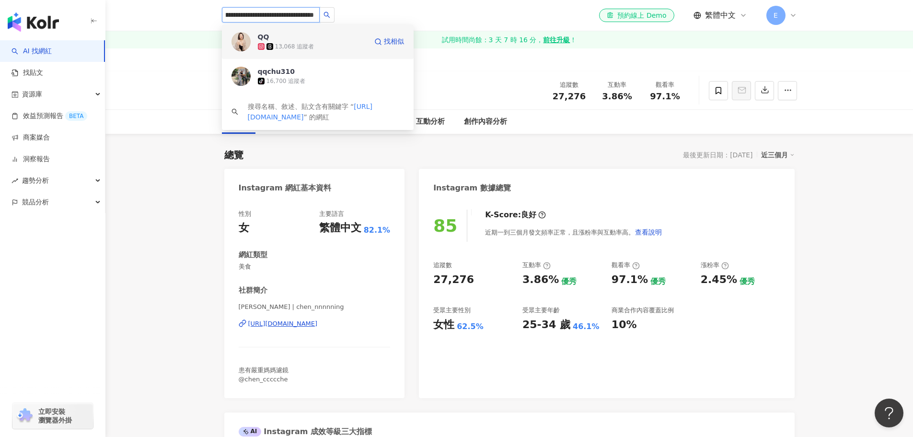
click at [323, 41] on div "QQ 13,068 追蹤者" at bounding box center [312, 41] width 109 height 19
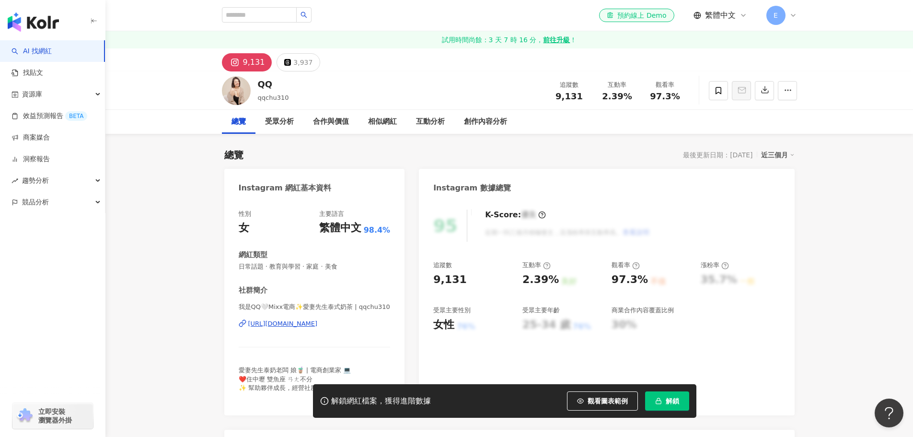
click at [669, 413] on div "解鎖網紅檔案，獲得進階數據 觀看圖表範例 解鎖" at bounding box center [504, 401] width 383 height 34
click at [673, 408] on button "解鎖" at bounding box center [667, 400] width 44 height 19
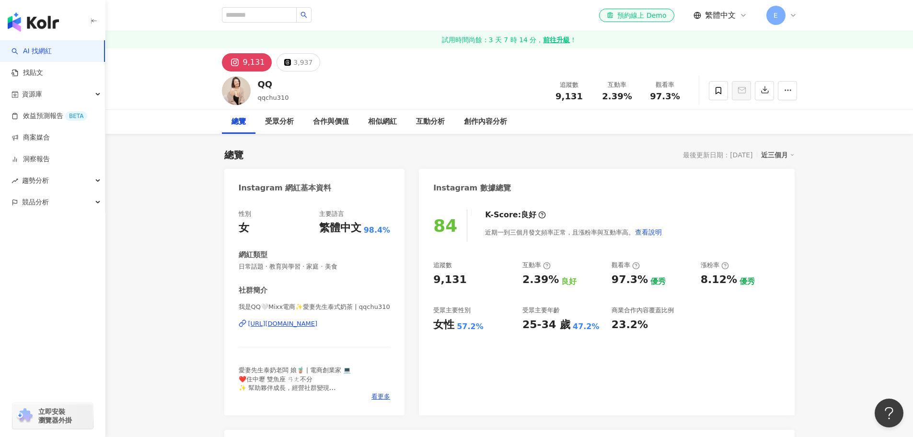
click at [318, 128] on div "合作與價值" at bounding box center [330, 122] width 55 height 24
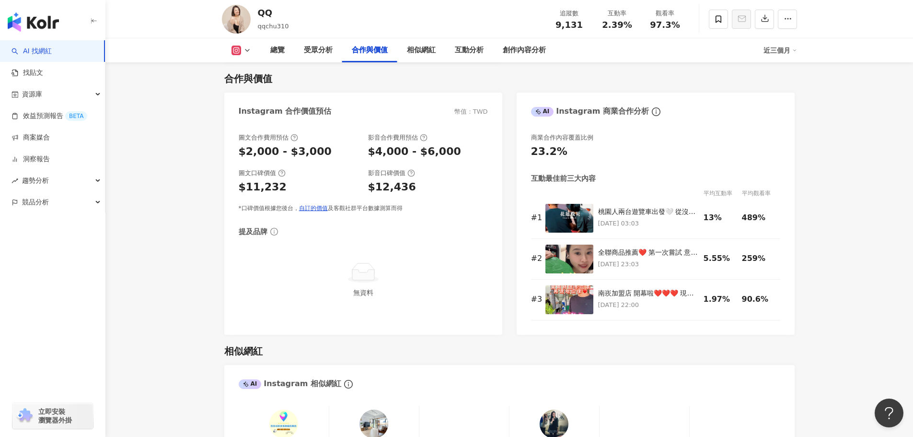
scroll to position [1267, 0]
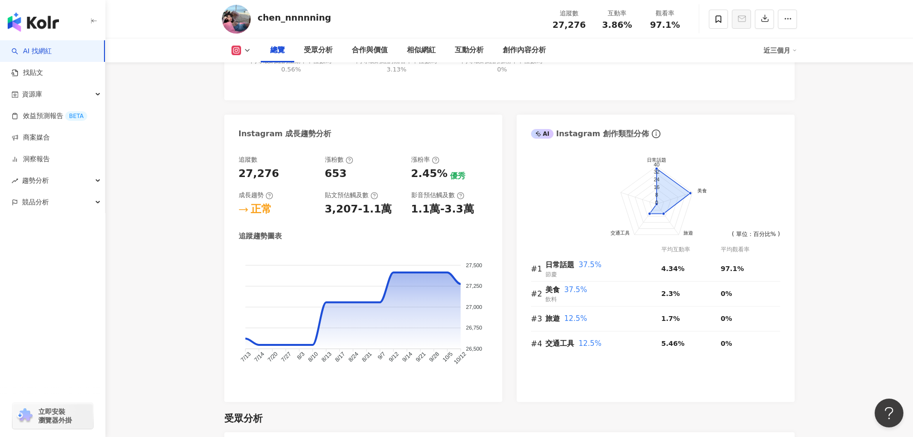
scroll to position [479, 0]
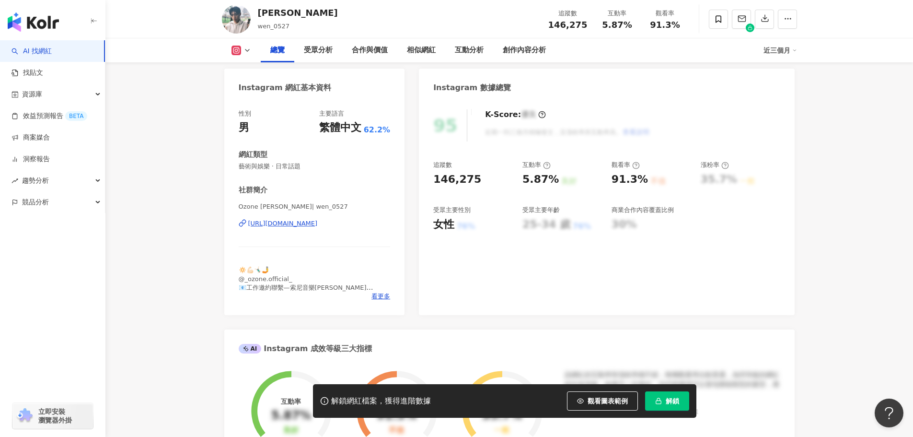
scroll to position [192, 0]
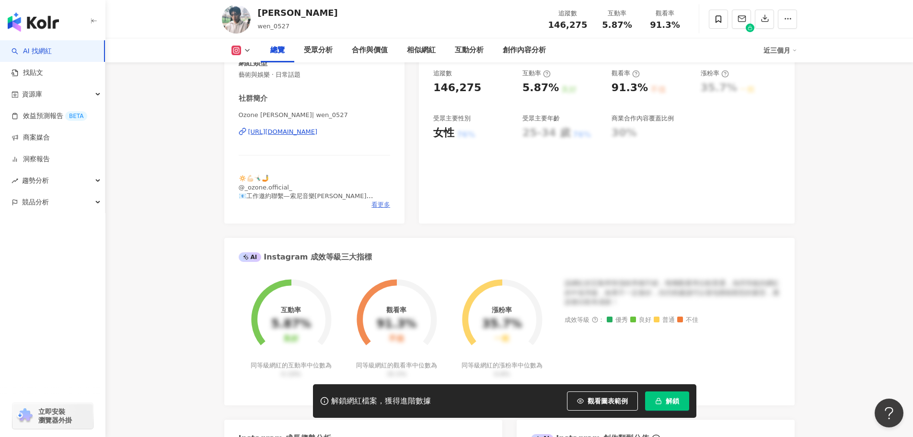
click at [385, 205] on span "看更多" at bounding box center [381, 204] width 19 height 9
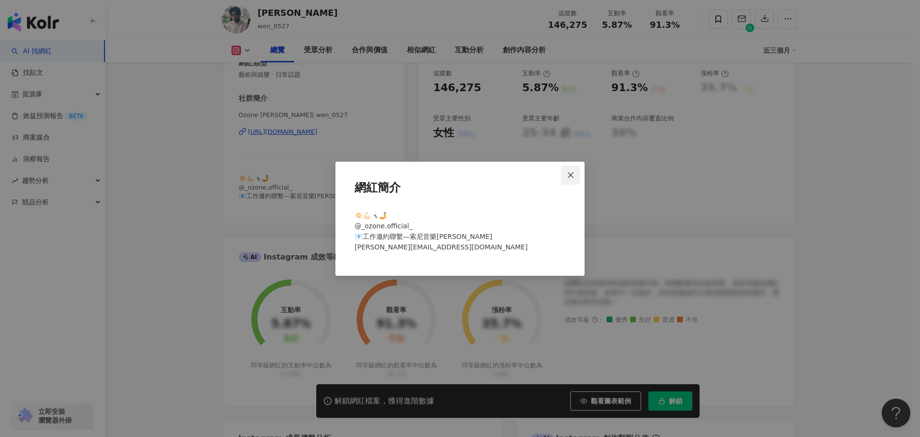
click at [577, 172] on span "Close" at bounding box center [570, 175] width 19 height 8
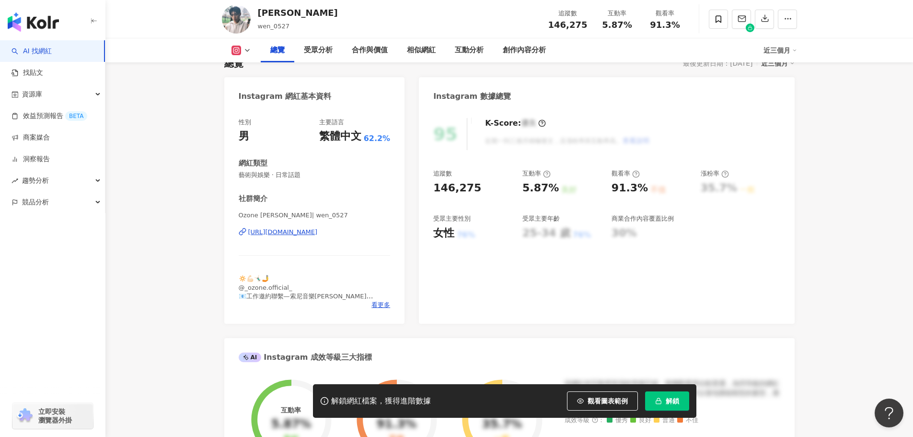
scroll to position [0, 0]
